Goal: Find specific page/section: Find specific page/section

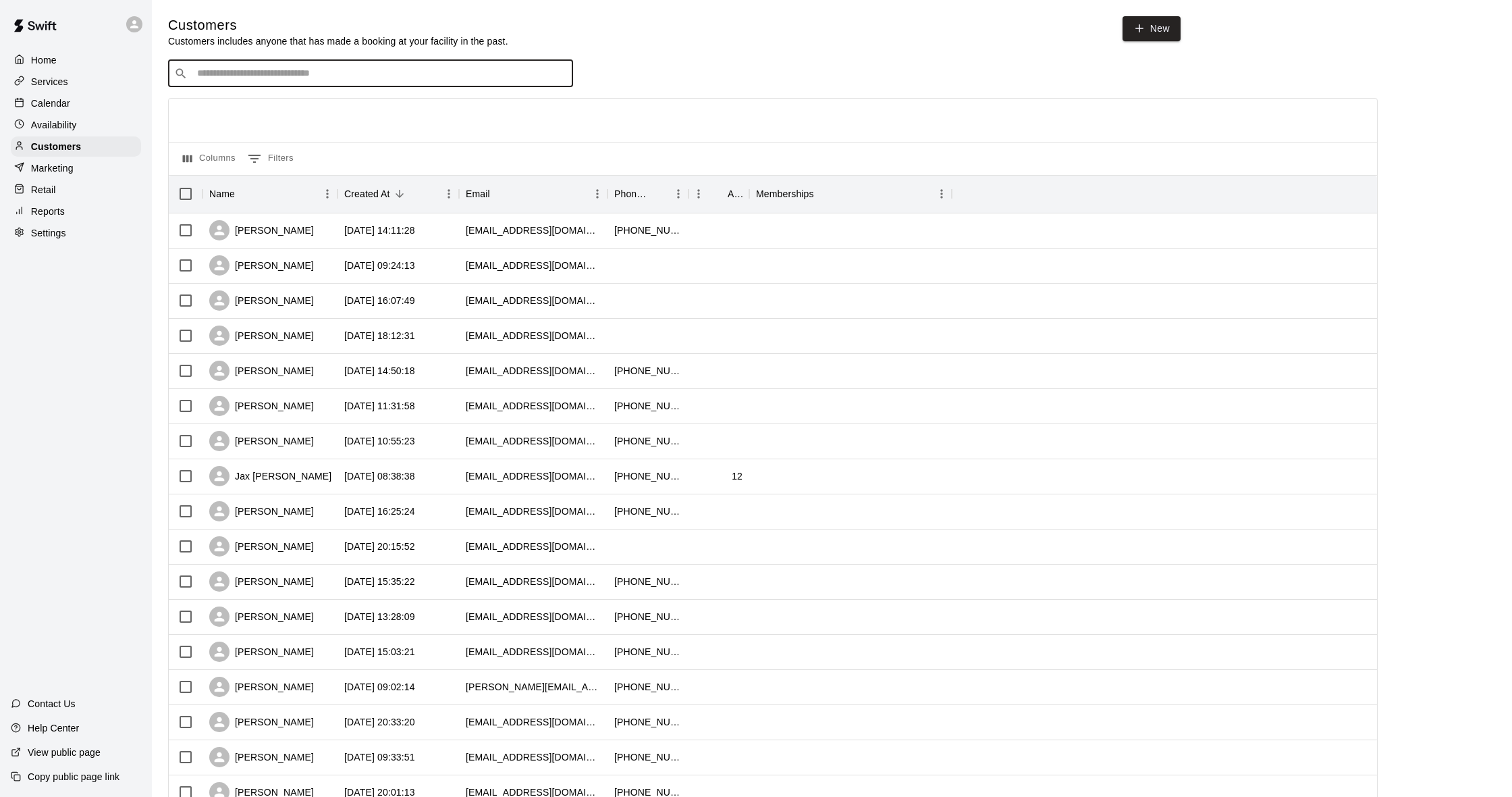
click at [315, 74] on input "Search customers by name or email" at bounding box center [380, 73] width 374 height 13
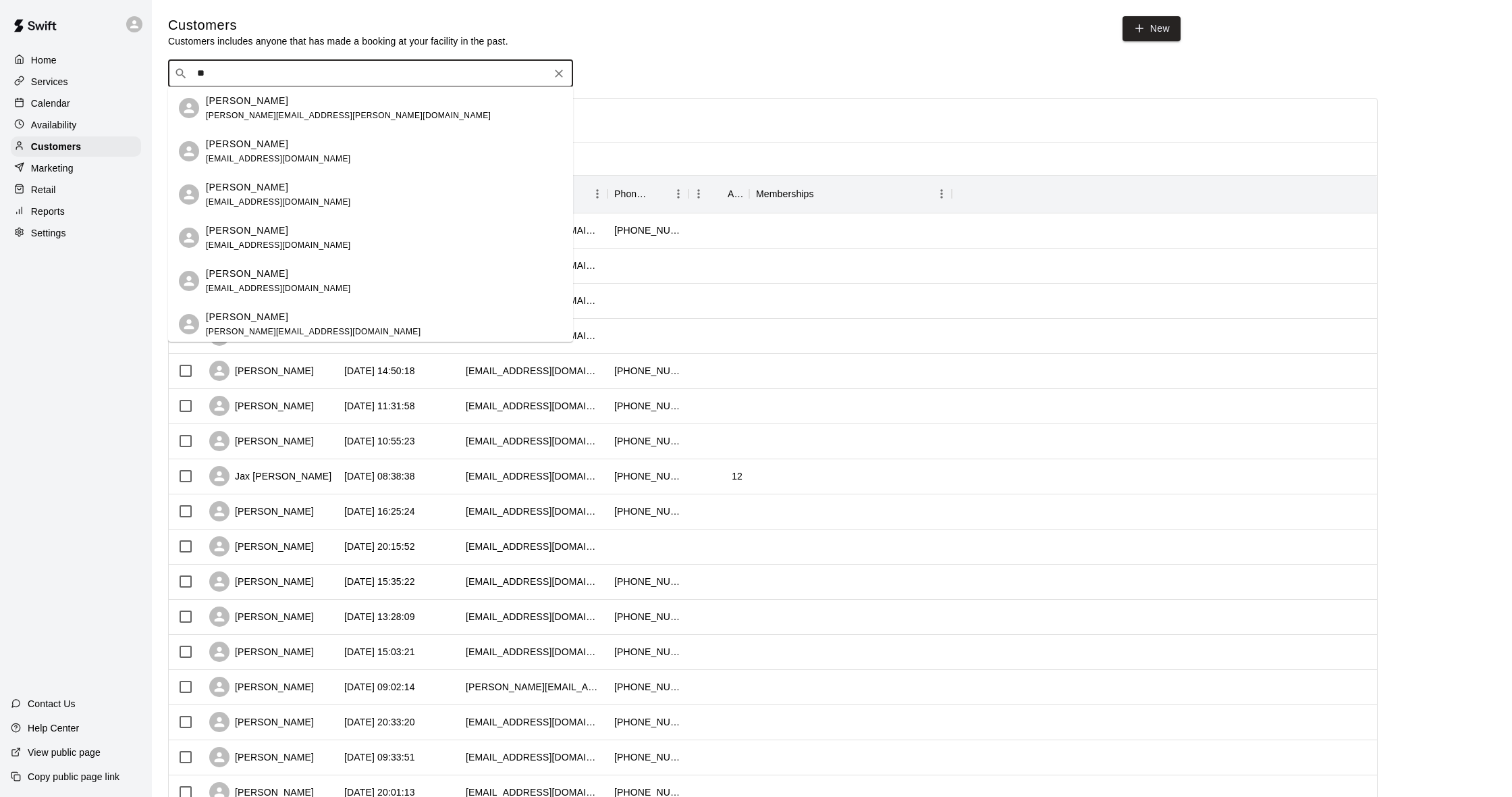
type input "*"
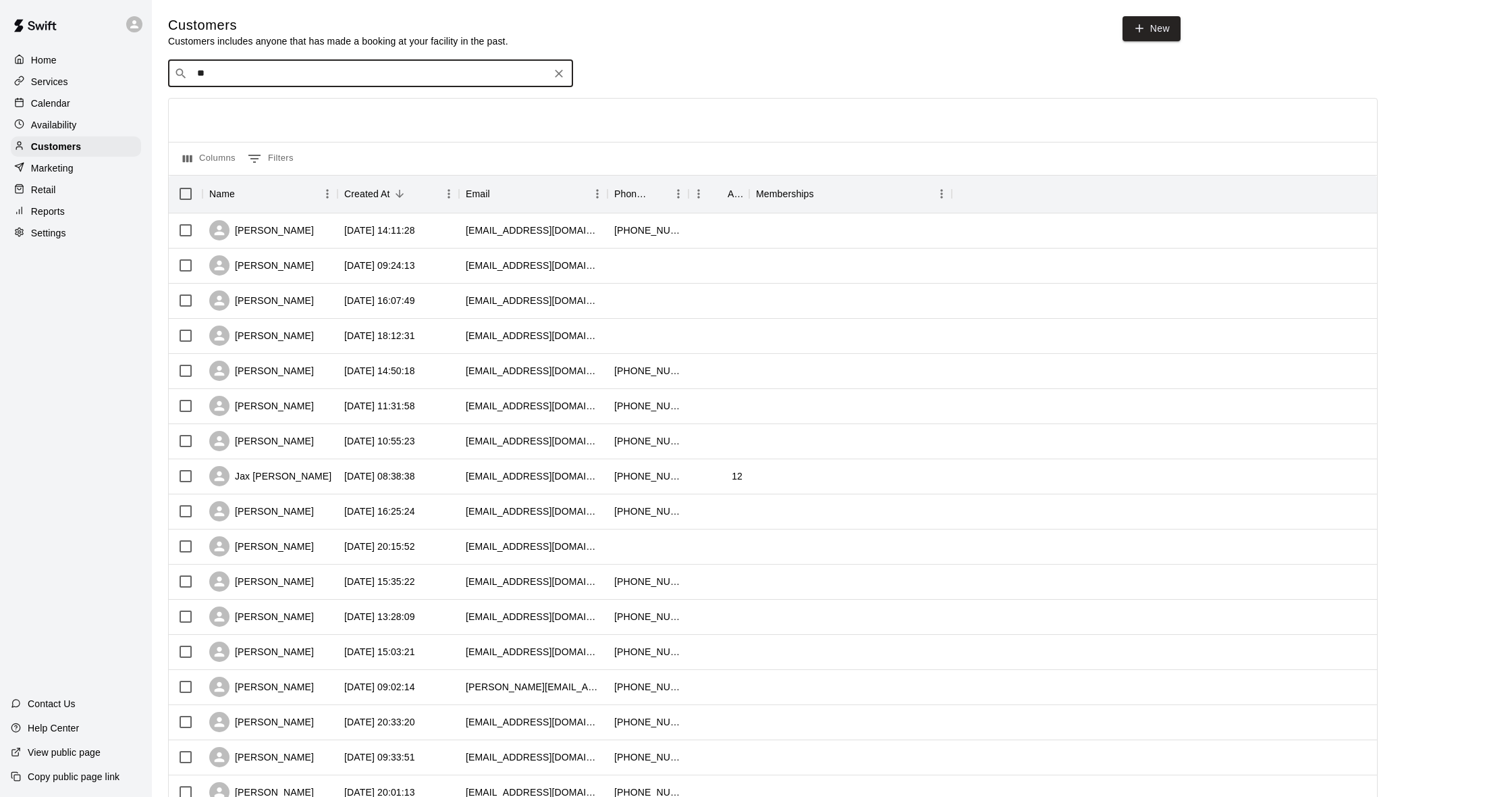
type input "***"
click at [238, 100] on p "[PERSON_NAME]" at bounding box center [247, 101] width 82 height 14
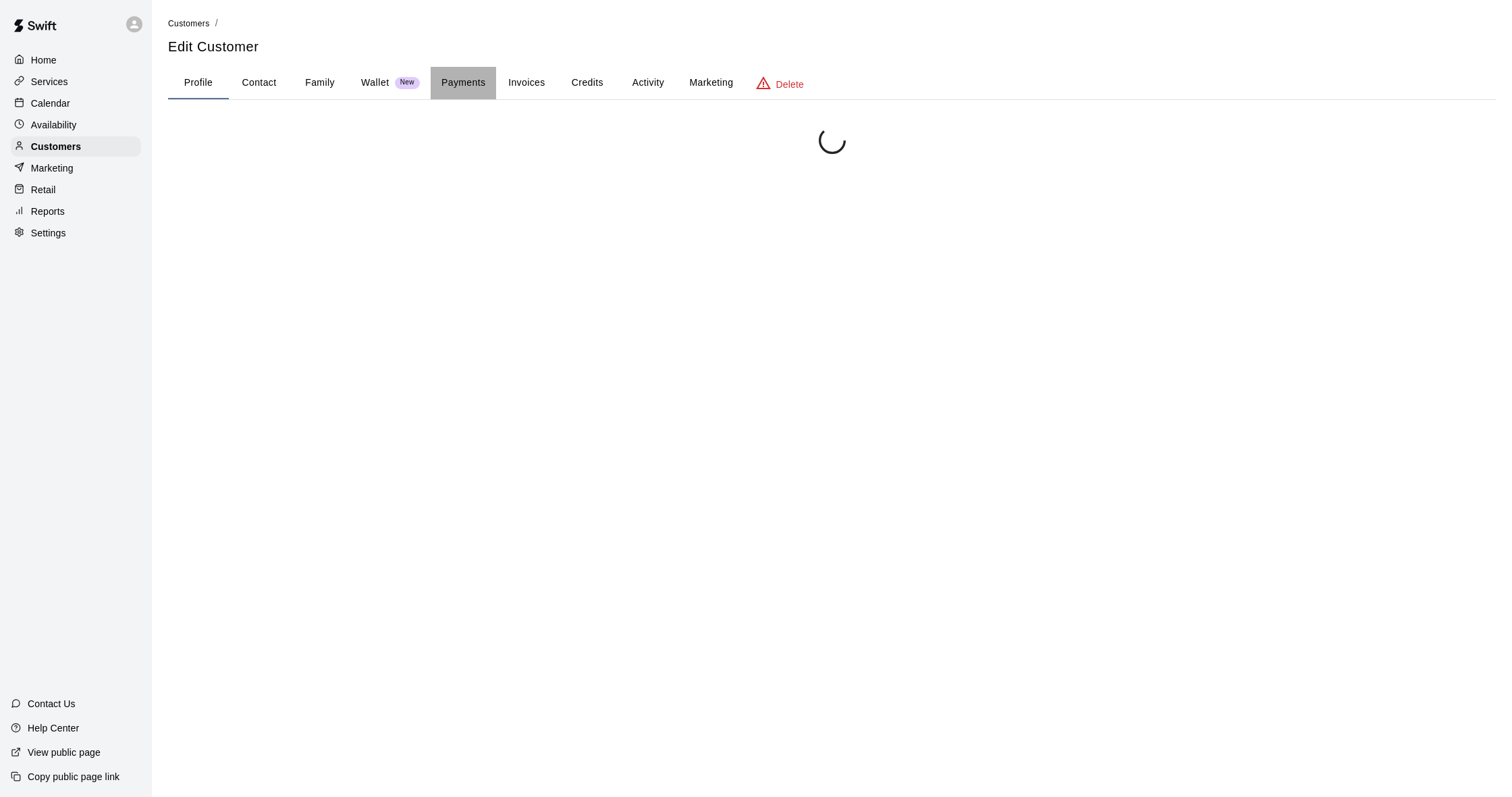
click at [474, 84] on button "Payments" at bounding box center [463, 82] width 66 height 32
click at [592, 79] on button "Credits" at bounding box center [586, 82] width 60 height 32
click at [473, 79] on button "Payments" at bounding box center [463, 82] width 66 height 32
click at [368, 87] on p "Wallet" at bounding box center [375, 82] width 28 height 14
click at [466, 74] on button "Payments" at bounding box center [463, 82] width 66 height 32
